Goal: Task Accomplishment & Management: Use online tool/utility

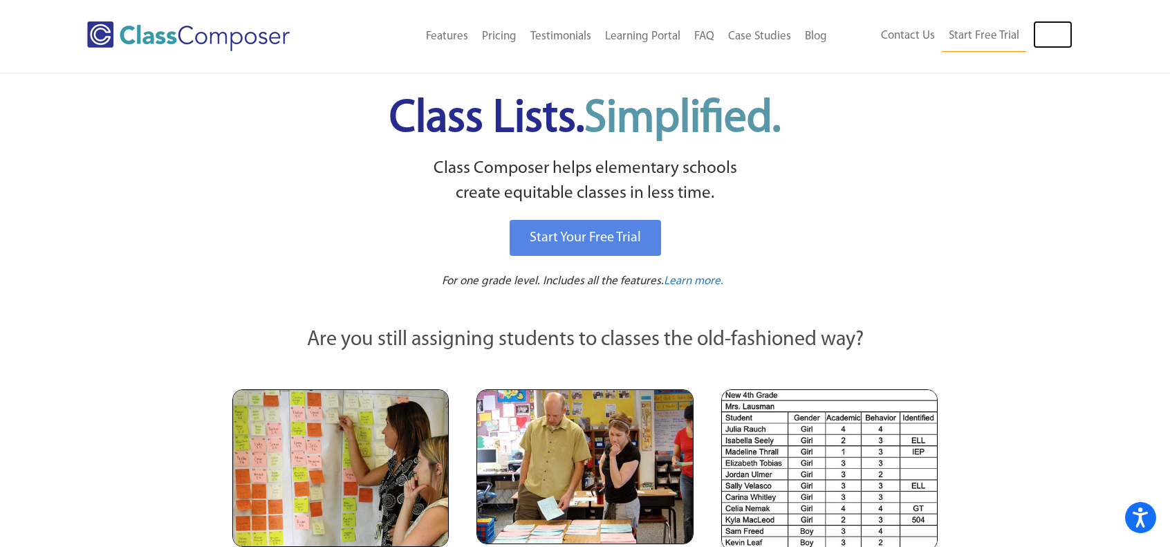
click at [1047, 31] on link "Log In" at bounding box center [1052, 35] width 39 height 28
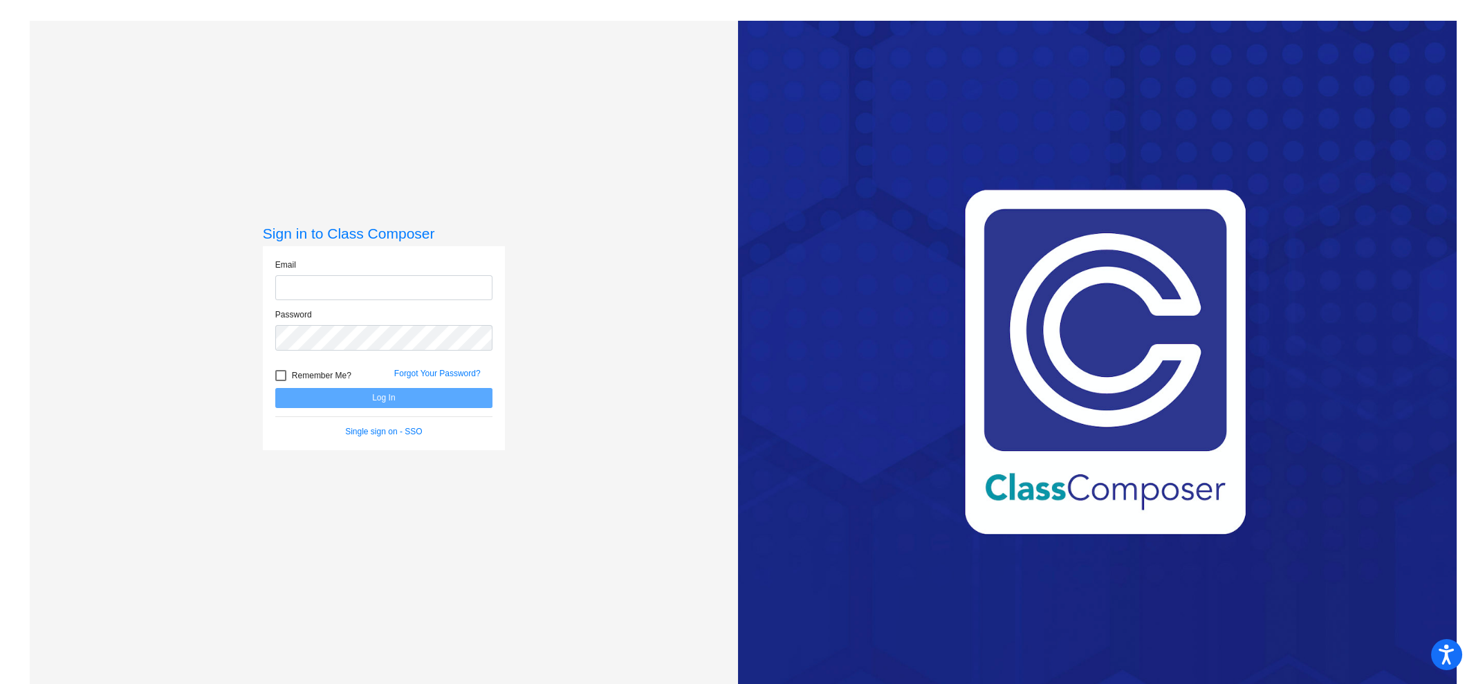
type input "koehns@district279.org"
click at [362, 384] on div "Remember Me?" at bounding box center [324, 377] width 119 height 21
click at [364, 397] on button "Log In" at bounding box center [383, 398] width 217 height 20
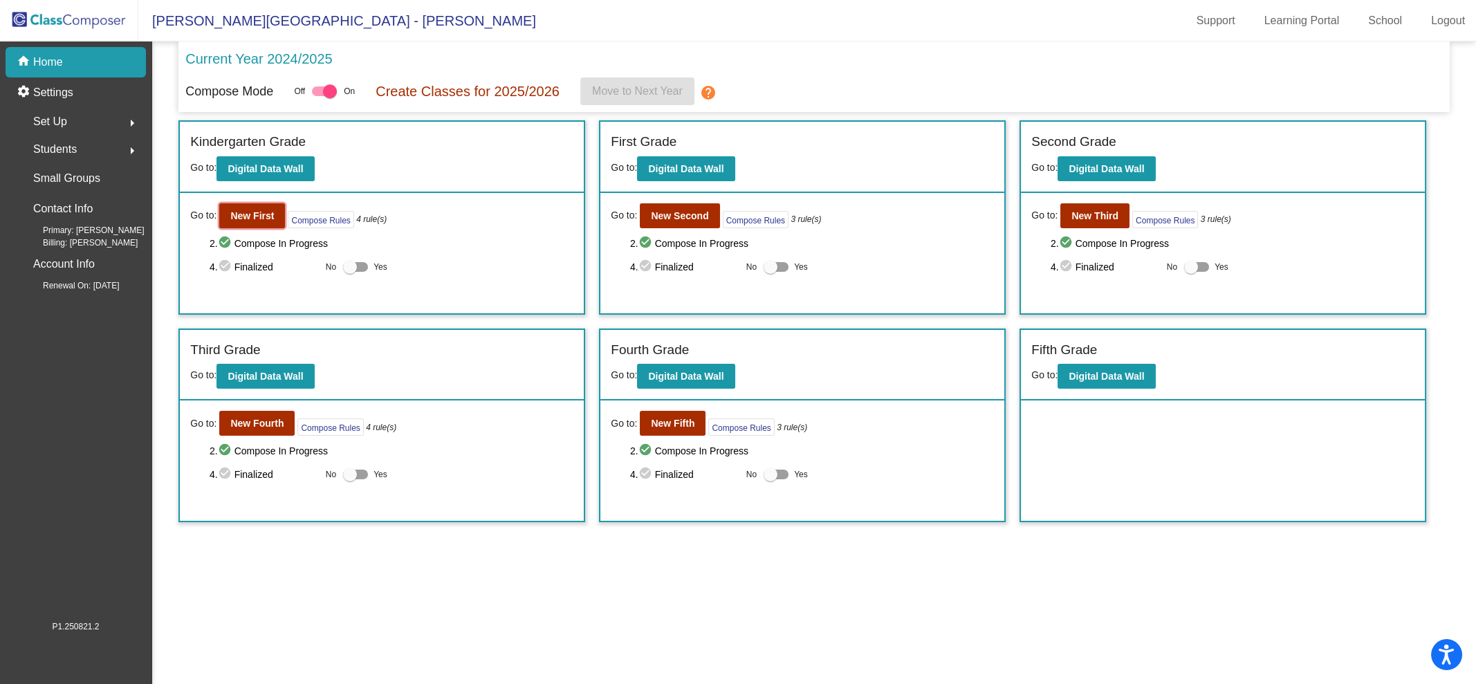
click at [250, 218] on b "New First" at bounding box center [252, 215] width 44 height 11
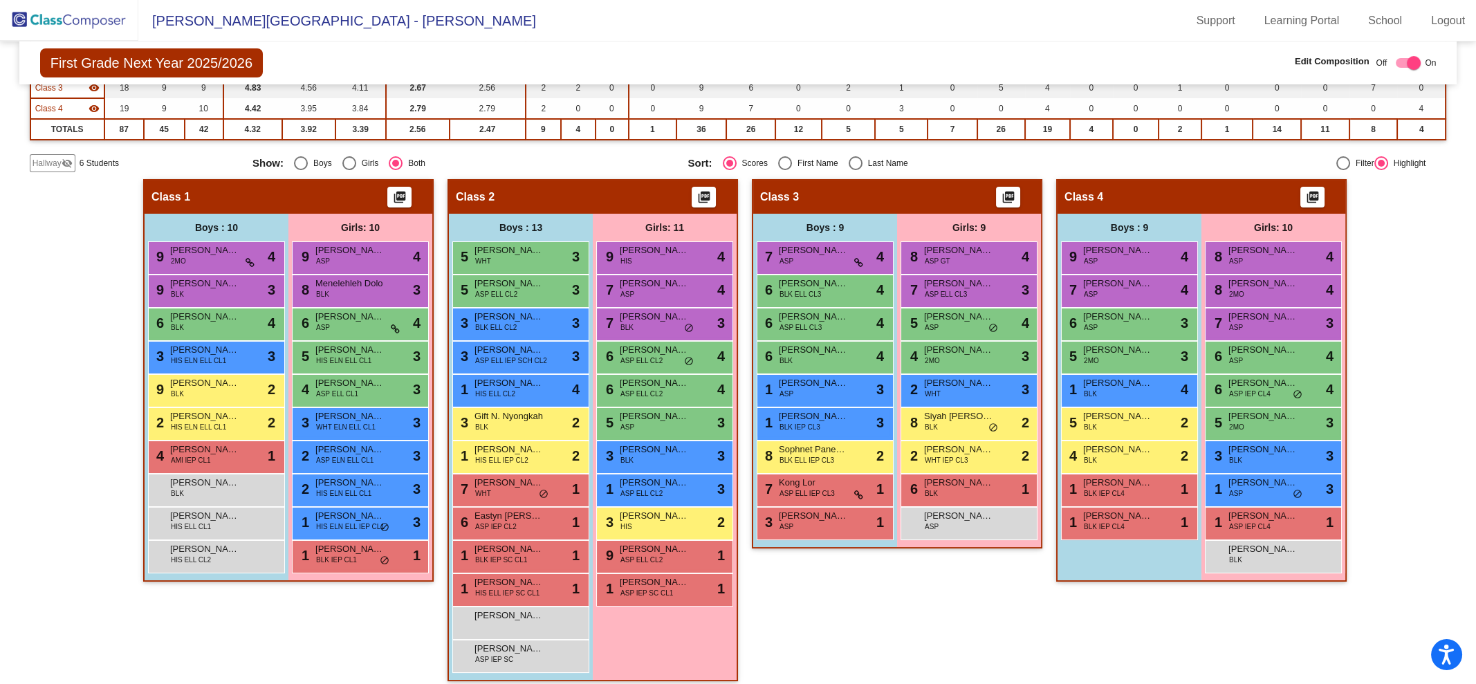
scroll to position [215, 0]
